Goal: Contribute content: Add original content to the website for others to see

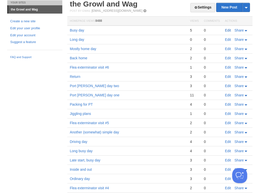
click at [228, 30] on link "Edit" at bounding box center [228, 30] width 6 height 4
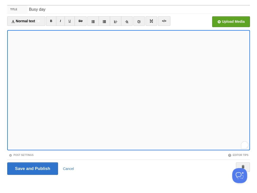
scroll to position [316, 0]
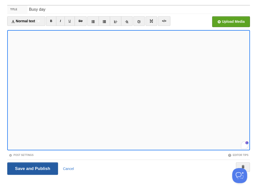
click at [32, 168] on input "Save and Publish" at bounding box center [32, 168] width 51 height 13
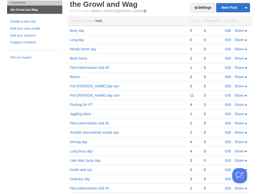
click at [226, 29] on link "Edit" at bounding box center [228, 31] width 6 height 4
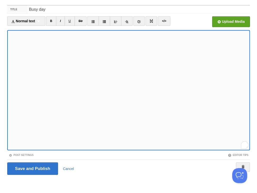
scroll to position [316, 0]
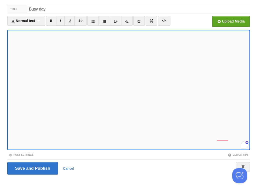
scroll to position [321, 0]
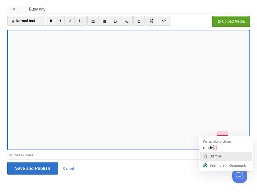
click at [213, 157] on span "Dismiss" at bounding box center [216, 156] width 12 height 4
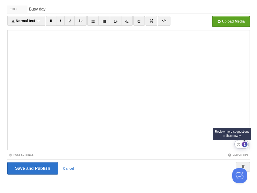
click at [245, 144] on div "1" at bounding box center [245, 144] width 6 height 6
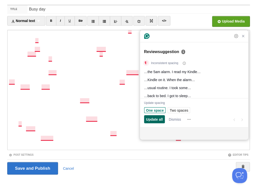
click at [157, 118] on span "Update all" at bounding box center [154, 119] width 17 height 5
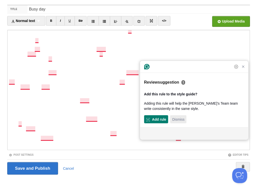
click at [179, 122] on span "Dismiss" at bounding box center [178, 119] width 12 height 5
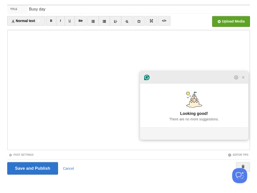
click at [245, 84] on div at bounding box center [194, 78] width 108 height 12
click at [243, 79] on icon "Close Grammarly Assistant" at bounding box center [243, 77] width 4 height 4
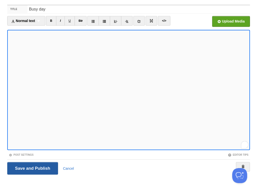
click at [32, 168] on input "Save and Publish" at bounding box center [32, 168] width 51 height 13
